Goal: Navigation & Orientation: Find specific page/section

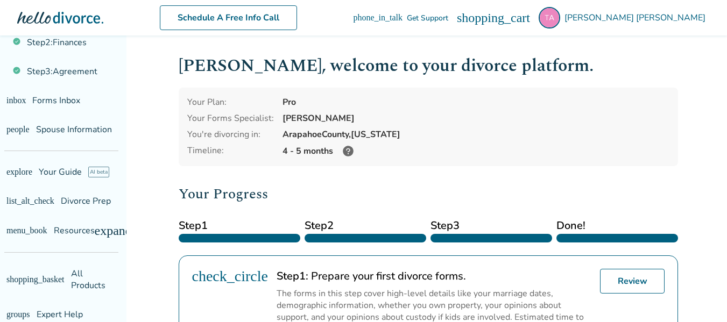
scroll to position [82, 0]
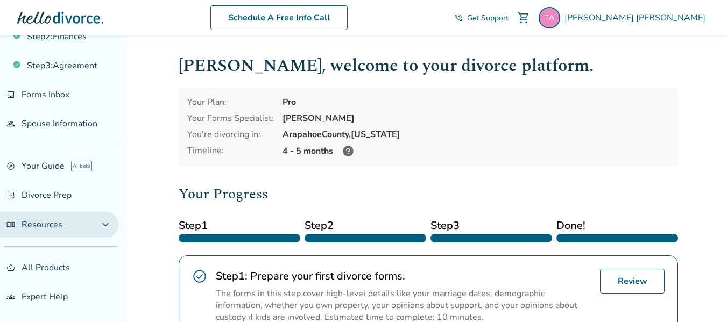
click at [96, 230] on button "menu_book Resources expand_more" at bounding box center [59, 225] width 118 height 26
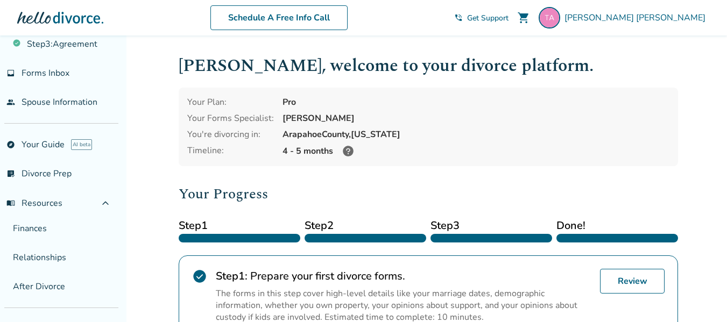
scroll to position [165, 0]
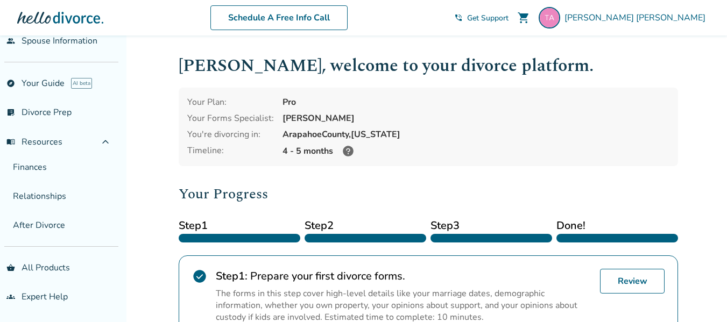
click at [431, 288] on p "The forms in this step cover high-level details like your marriage dates, demog…" at bounding box center [404, 306] width 376 height 36
click at [42, 296] on link "groups Expert Help" at bounding box center [59, 297] width 118 height 25
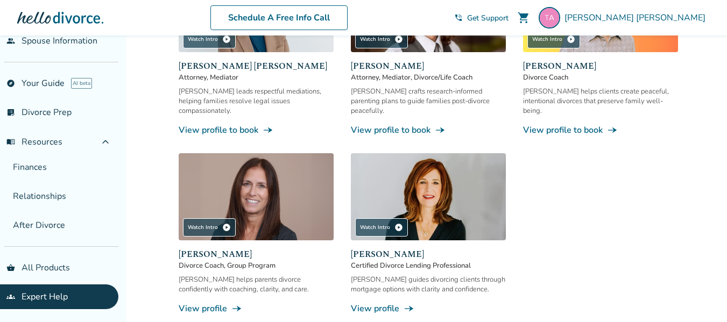
scroll to position [854, 0]
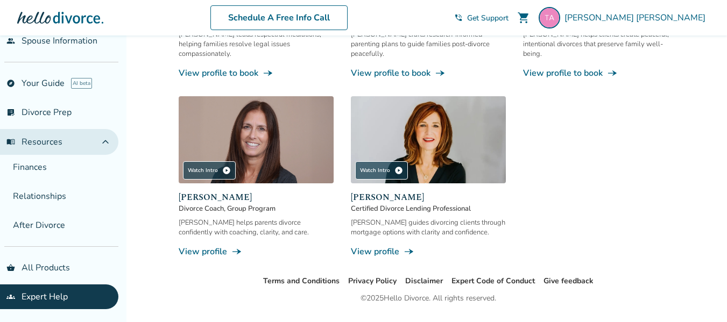
click at [104, 138] on span "expand_less" at bounding box center [105, 142] width 13 height 13
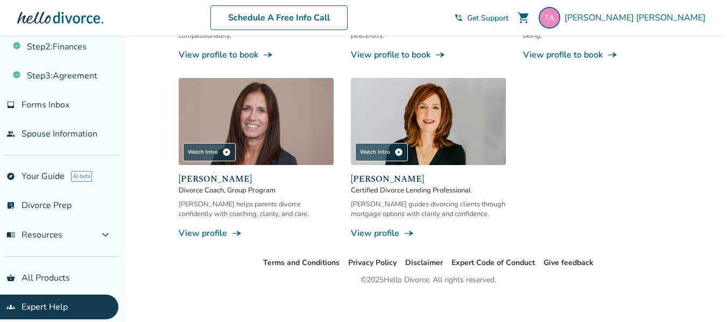
scroll to position [82, 0]
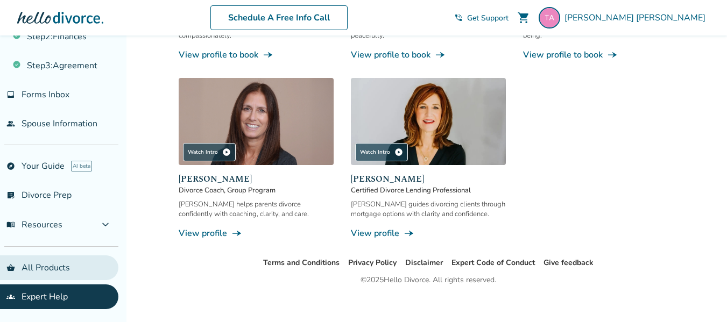
click at [48, 261] on link "shopping_basket All Products" at bounding box center [59, 268] width 118 height 25
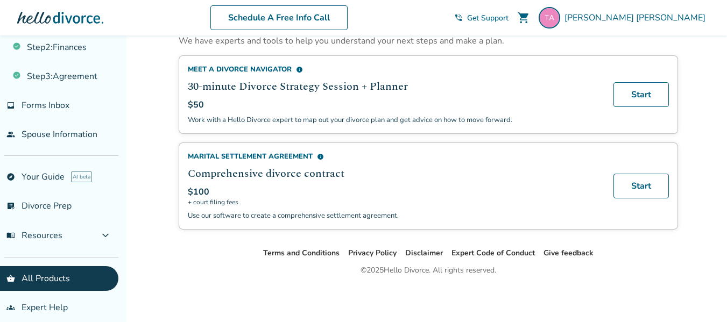
scroll to position [82, 0]
